Goal: Task Accomplishment & Management: Use online tool/utility

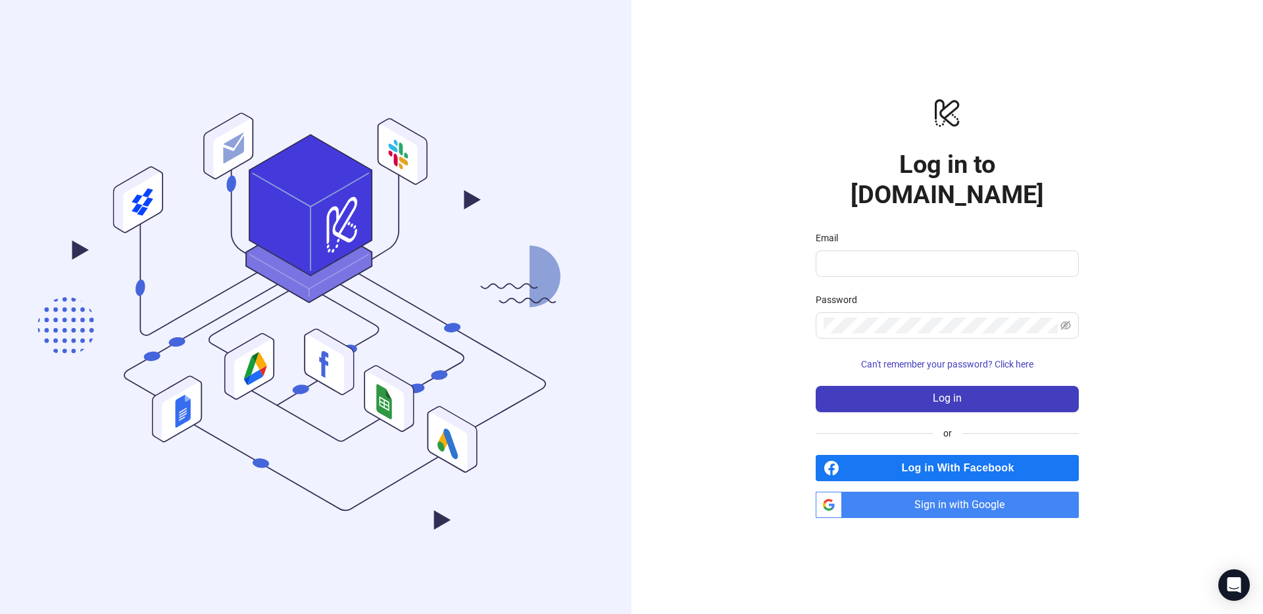
click at [905, 268] on form "Email Password Can't remember your password? Click here Log in" at bounding box center [947, 322] width 263 height 182
click at [905, 256] on input "Email" at bounding box center [945, 264] width 245 height 16
type input "**********"
click at [935, 492] on span "Sign in with Google" at bounding box center [963, 505] width 232 height 26
click at [942, 260] on form "Email Password Can't remember your password? Click here Log in" at bounding box center [947, 322] width 263 height 182
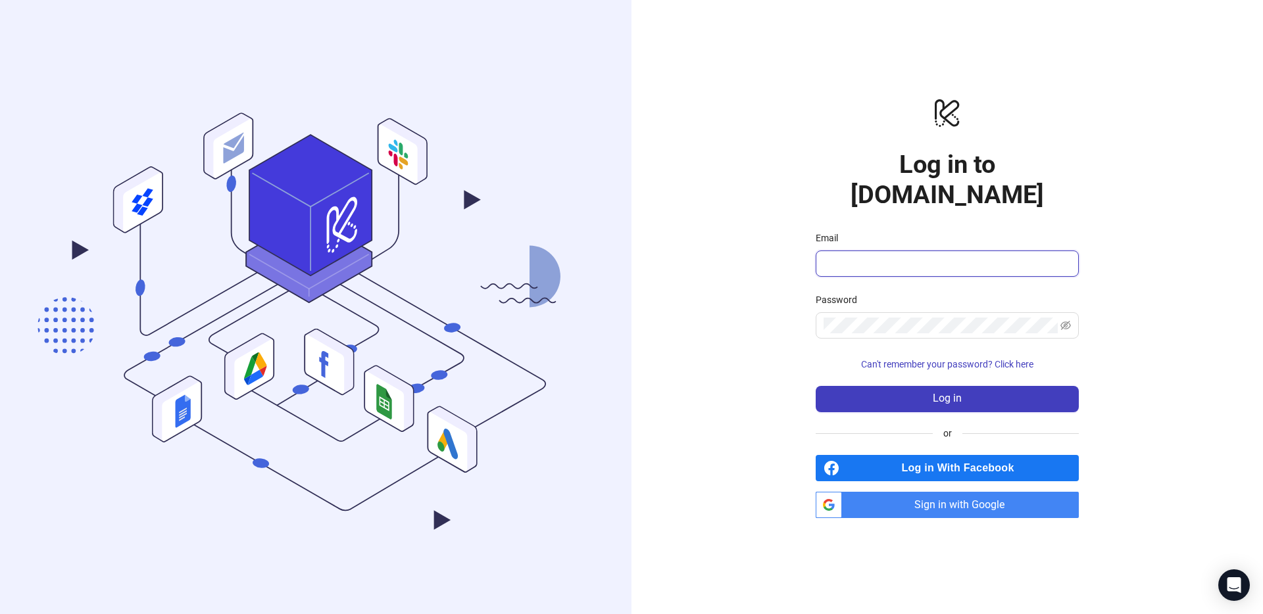
click at [943, 256] on input "Email" at bounding box center [945, 264] width 245 height 16
click at [964, 492] on span "Sign in with Google" at bounding box center [963, 505] width 232 height 26
click at [980, 492] on span "Sign in with Google" at bounding box center [963, 505] width 232 height 26
click at [968, 492] on span "Sign in with Google" at bounding box center [963, 505] width 232 height 26
click at [899, 265] on form "Email Password Can't remember your password? Click here Log in" at bounding box center [947, 322] width 263 height 182
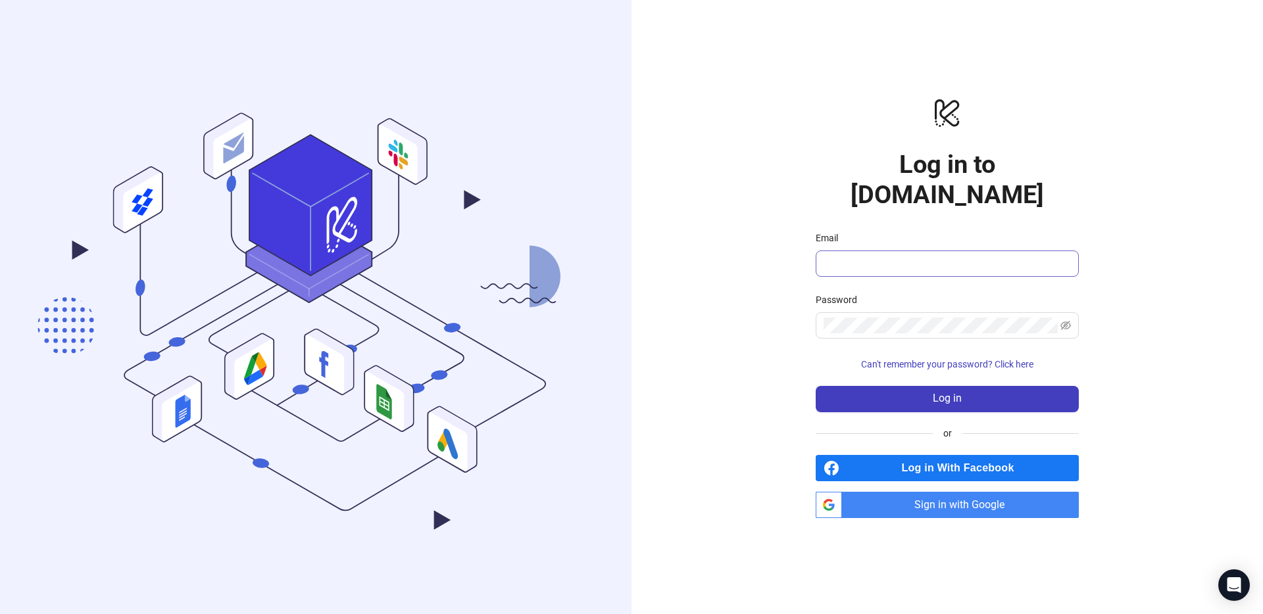
click at [900, 258] on span at bounding box center [947, 264] width 263 height 26
click at [901, 256] on input "Email" at bounding box center [945, 264] width 245 height 16
type input "**********"
drag, startPoint x: 925, startPoint y: 287, endPoint x: 927, endPoint y: 297, distance: 9.3
click at [925, 293] on div "Password" at bounding box center [947, 303] width 263 height 20
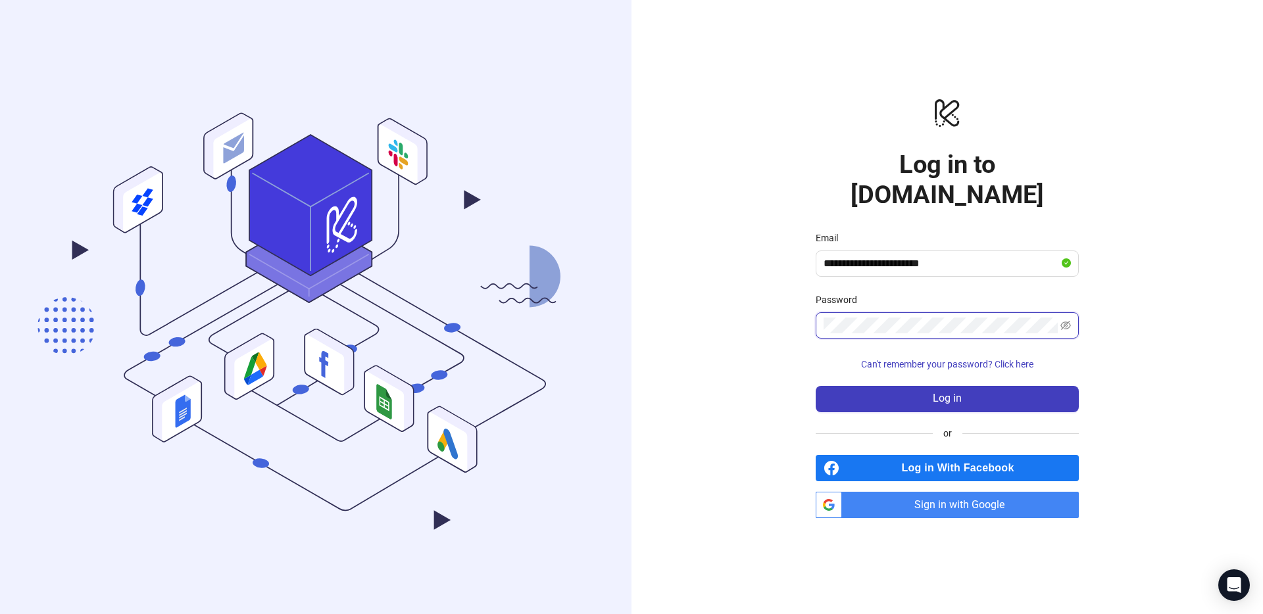
click at [816, 386] on button "Log in" at bounding box center [947, 399] width 263 height 26
